Goal: Task Accomplishment & Management: Manage account settings

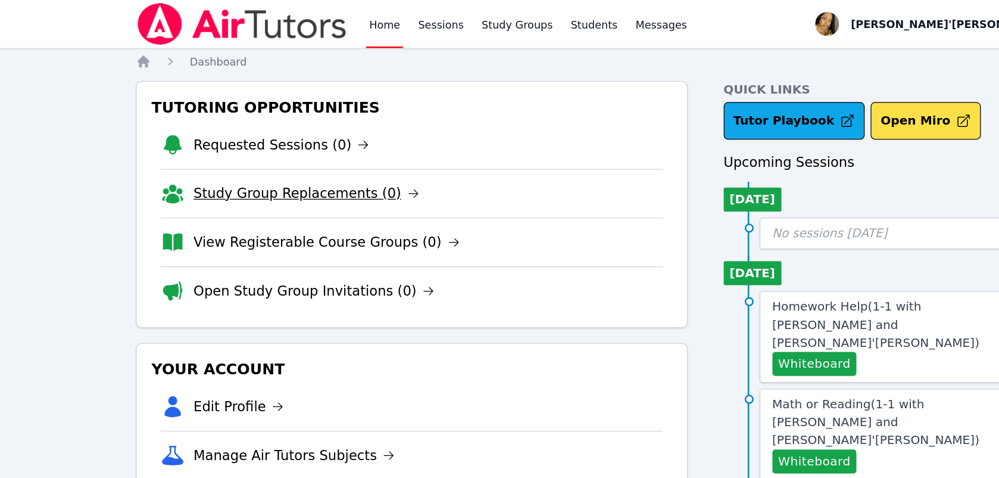
click at [289, 159] on link "Study Group Replacements (0)" at bounding box center [260, 153] width 179 height 17
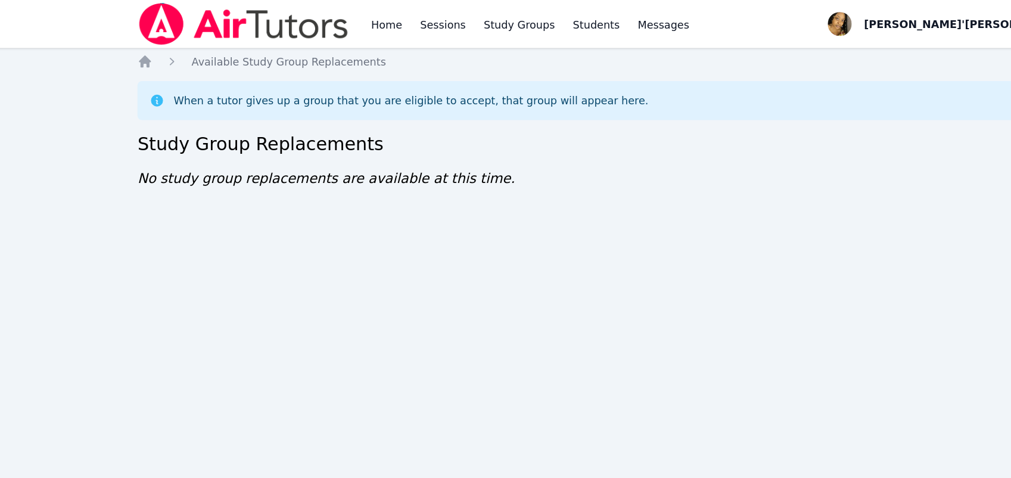
click at [426, 218] on div "Home Sessions Study Groups Students Messages Open user menu [PERSON_NAME]'[PERS…" at bounding box center [505, 239] width 1011 height 478
click at [423, 195] on div "Home Sessions Study Groups Students Messages Open user menu [PERSON_NAME]'[PERS…" at bounding box center [505, 239] width 1011 height 478
